Goal: Task Accomplishment & Management: Manage account settings

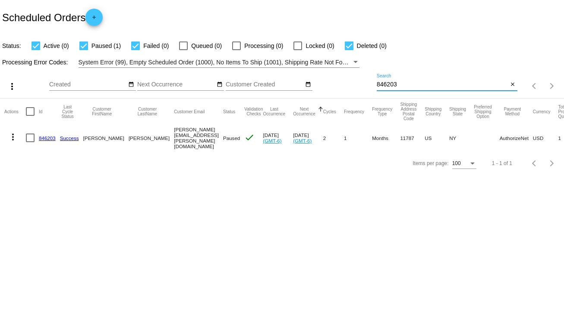
drag, startPoint x: 394, startPoint y: 85, endPoint x: 363, endPoint y: 85, distance: 30.2
click at [363, 85] on div "more_vert Oct Jan Feb Mar [DATE]" at bounding box center [282, 83] width 564 height 31
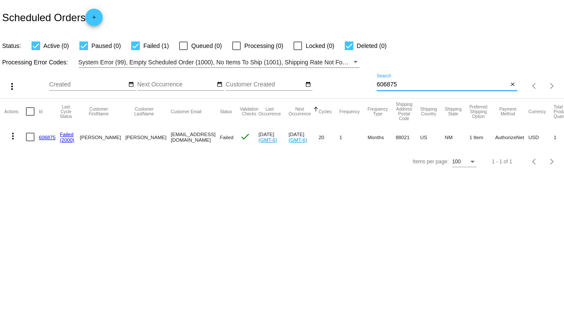
type input "606875"
click at [28, 137] on div at bounding box center [30, 136] width 9 height 9
click at [30, 141] on input "checkbox" at bounding box center [30, 141] width 0 height 0
checkbox input "true"
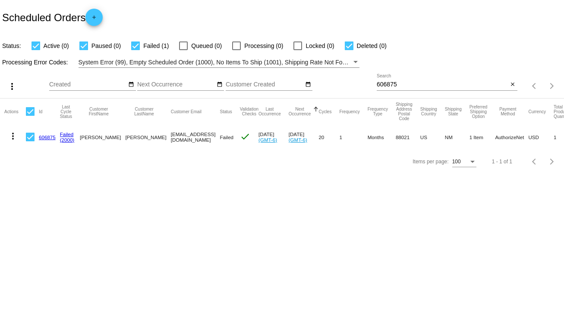
click at [11, 139] on mat-icon "more_vert" at bounding box center [13, 136] width 10 height 10
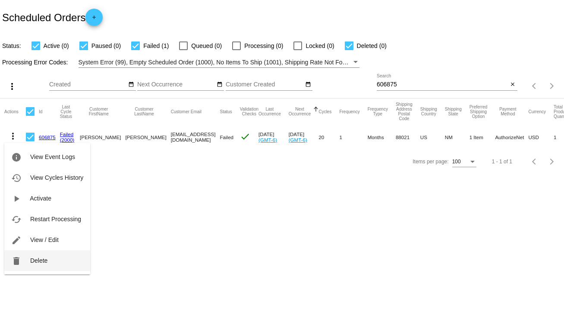
click at [37, 261] on span "Delete" at bounding box center [38, 260] width 17 height 7
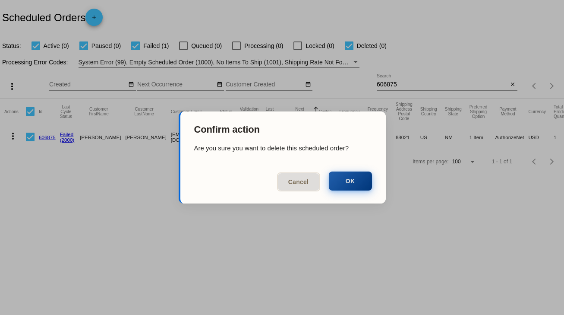
click at [356, 185] on button "OK" at bounding box center [350, 180] width 43 height 19
